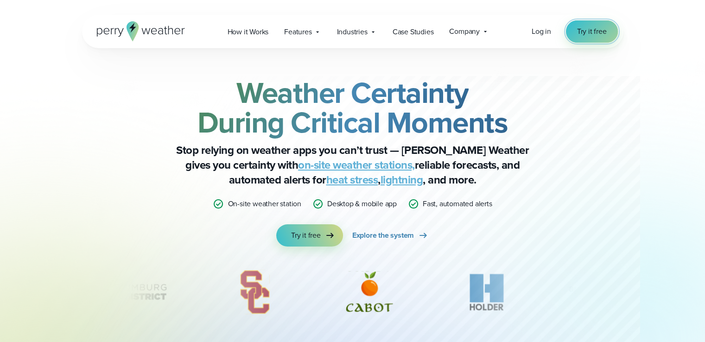
click at [597, 35] on span "Try it free" at bounding box center [592, 31] width 30 height 11
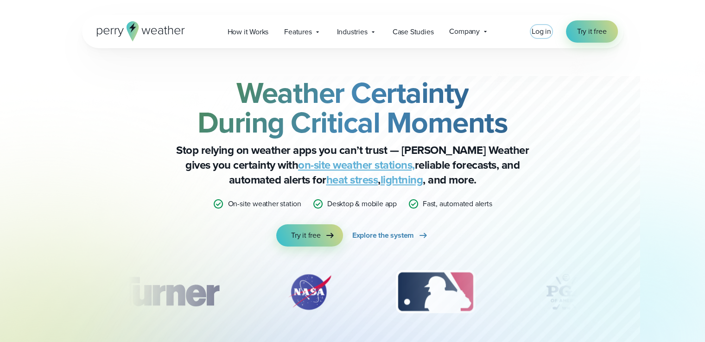
click at [543, 32] on span "Log in" at bounding box center [541, 31] width 19 height 11
